Goal: Transaction & Acquisition: Purchase product/service

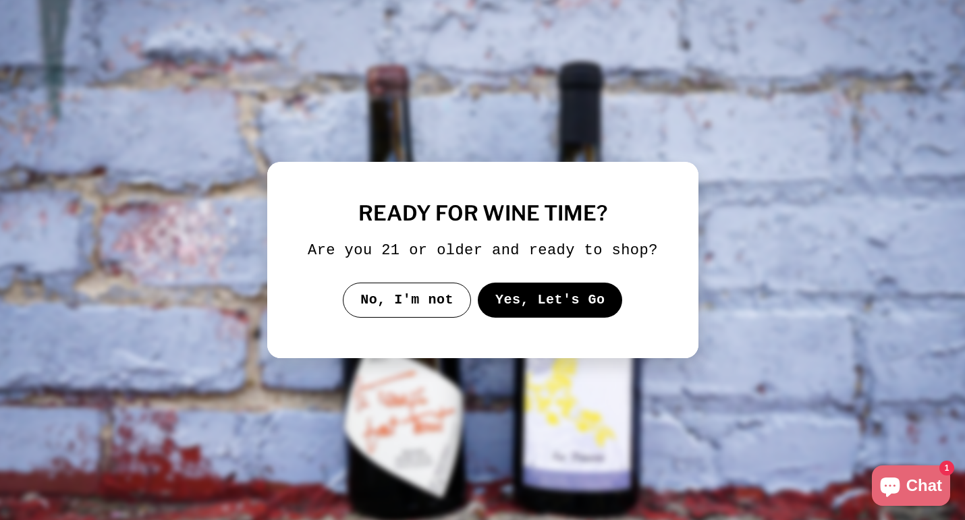
click at [546, 310] on button "Yes, Let's Go" at bounding box center [549, 300] width 145 height 35
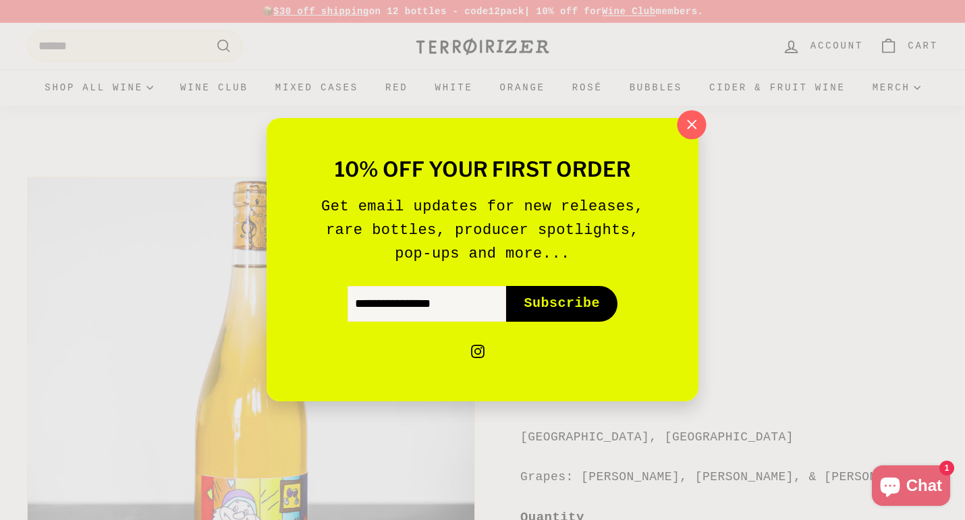
click at [687, 130] on icon "button" at bounding box center [691, 125] width 20 height 20
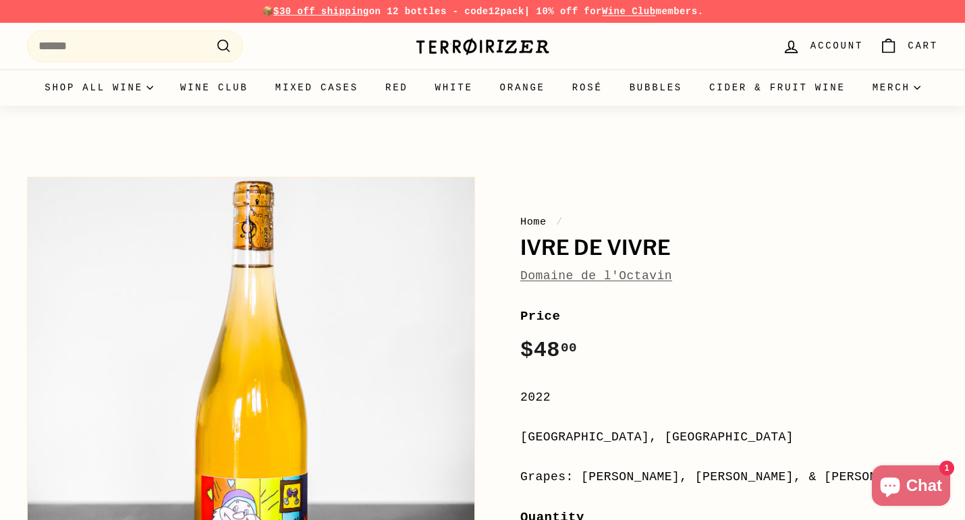
click at [619, 276] on link "Domaine de l'Octavin" at bounding box center [596, 275] width 152 height 13
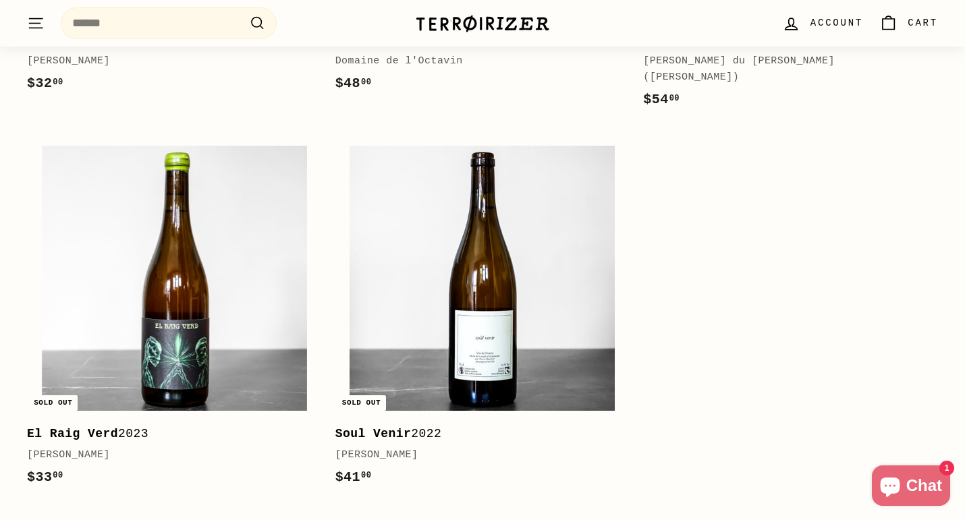
scroll to position [2299, 0]
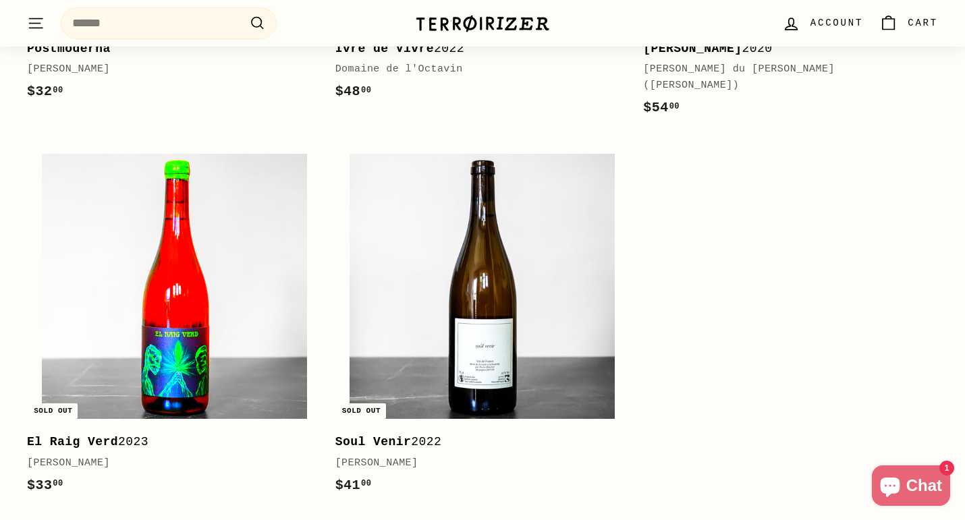
click at [260, 321] on img at bounding box center [174, 286] width 265 height 265
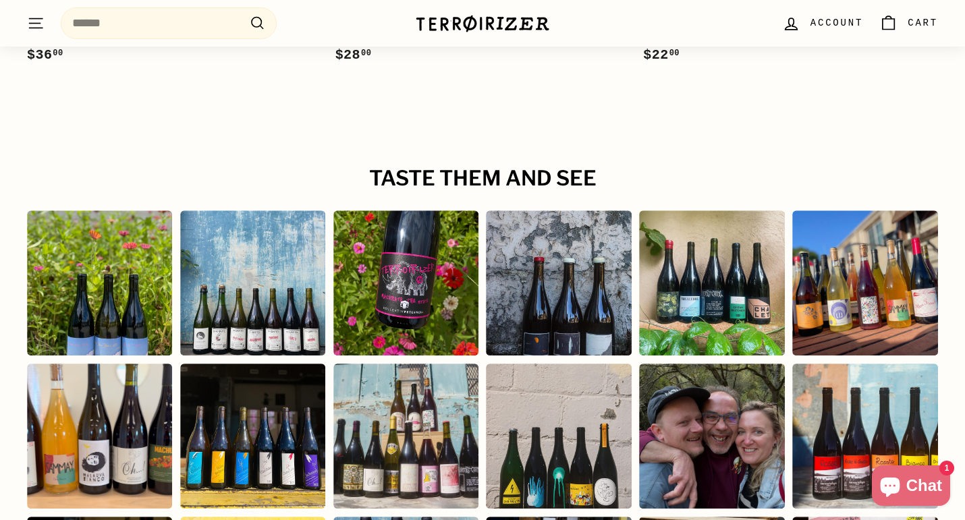
scroll to position [2247, 0]
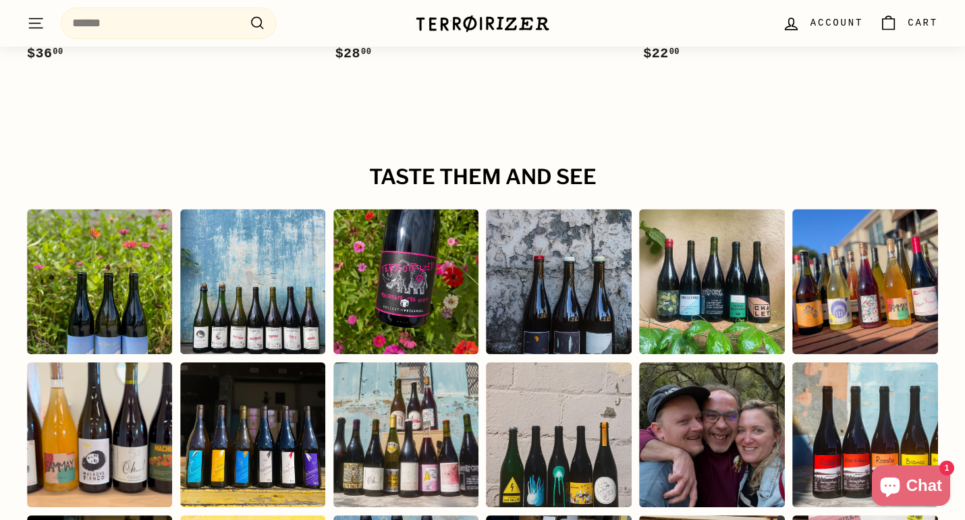
click at [700, 426] on div "Instagram post opens in a popup" at bounding box center [712, 435] width 146 height 146
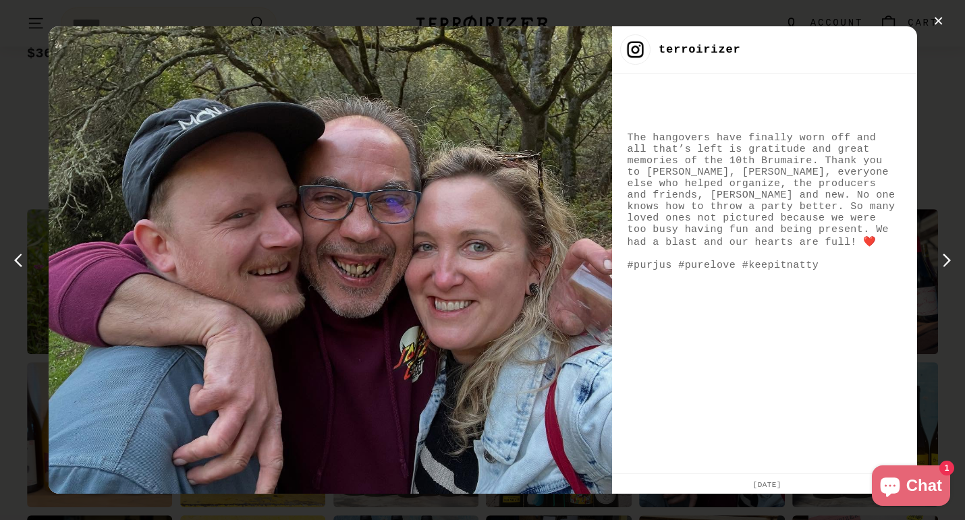
click at [943, 136] on div "✕ terroirizer The hangovers have finally worn off and all that’s left is gratit…" at bounding box center [482, 260] width 965 height 520
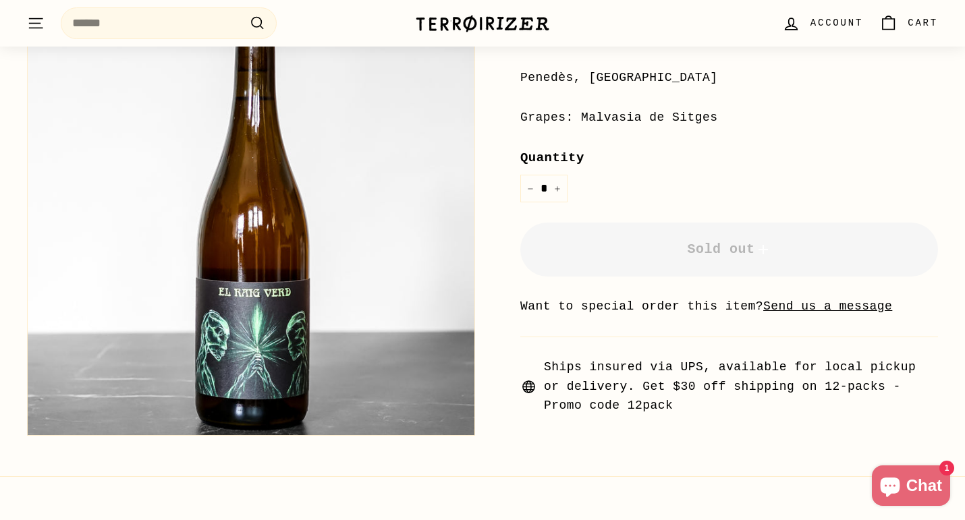
scroll to position [329, 0]
